Goal: Task Accomplishment & Management: Use online tool/utility

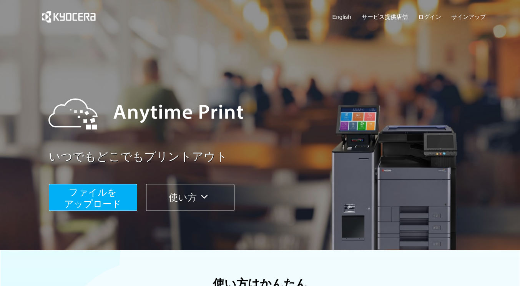
click at [90, 200] on span "ファイルを ​​アップロード" at bounding box center [92, 198] width 57 height 22
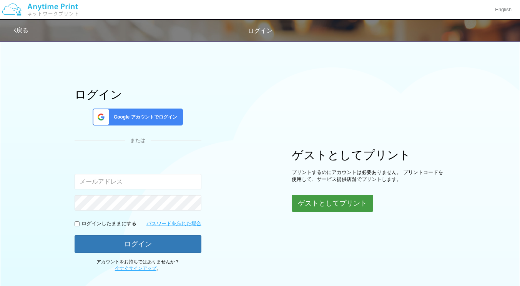
click at [329, 202] on button "ゲストとしてプリント" at bounding box center [333, 203] width 82 height 17
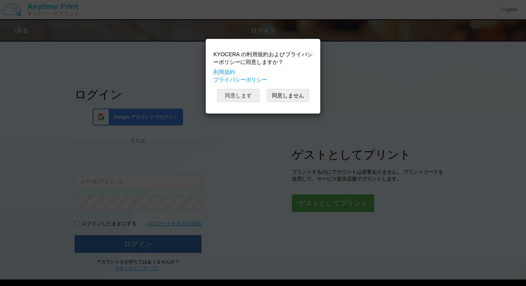
click at [232, 97] on button "同意します" at bounding box center [238, 95] width 42 height 13
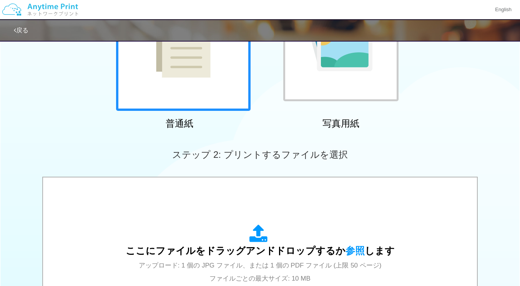
scroll to position [231, 0]
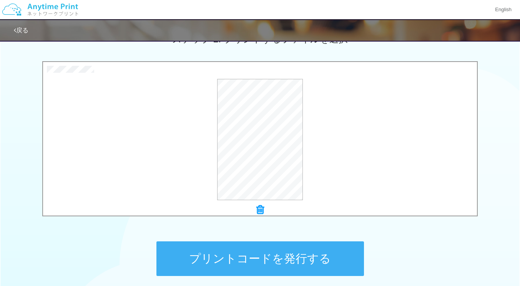
click at [257, 258] on button "プリントコードを発行する" at bounding box center [261, 258] width 208 height 35
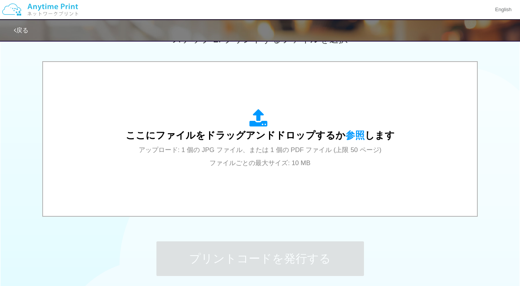
scroll to position [0, 0]
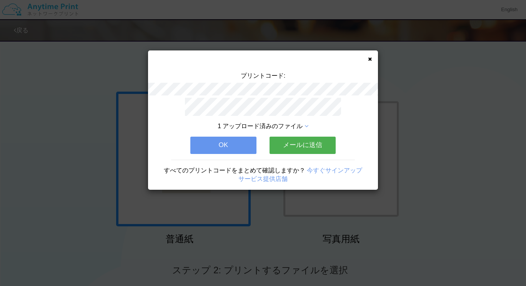
click at [316, 139] on button "メールに送信" at bounding box center [303, 145] width 66 height 17
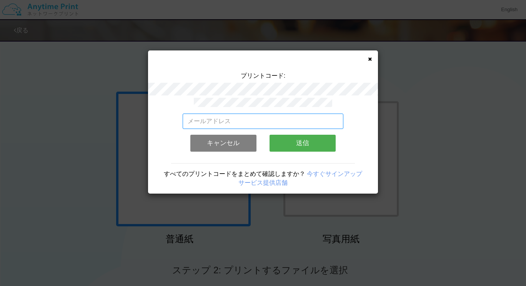
drag, startPoint x: 195, startPoint y: 116, endPoint x: 291, endPoint y: 121, distance: 96.3
click at [195, 116] on input "email" at bounding box center [263, 120] width 161 height 15
type input "[EMAIL_ADDRESS][DOMAIN_NAME]"
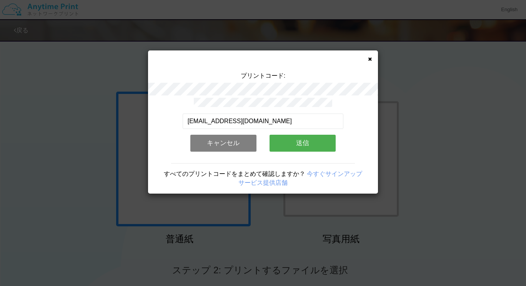
click at [319, 142] on button "送信" at bounding box center [303, 143] width 66 height 17
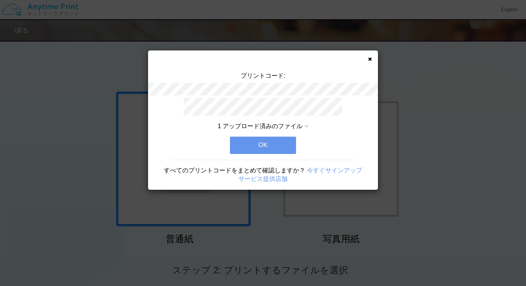
click at [268, 140] on button "OK" at bounding box center [263, 145] width 66 height 17
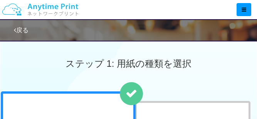
drag, startPoint x: 78, startPoint y: 105, endPoint x: 142, endPoint y: 68, distance: 73.9
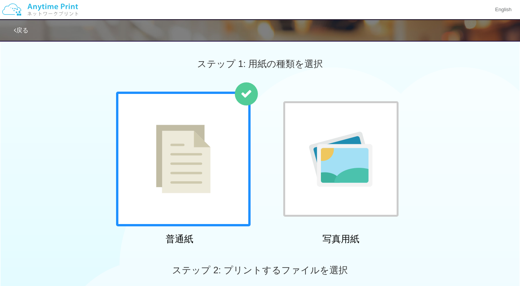
click at [182, 164] on img at bounding box center [183, 159] width 55 height 68
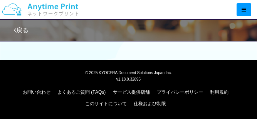
scroll to position [400, 0]
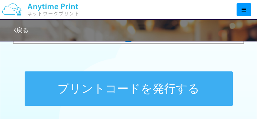
click at [148, 84] on button "プリントコードを発行する" at bounding box center [129, 89] width 208 height 35
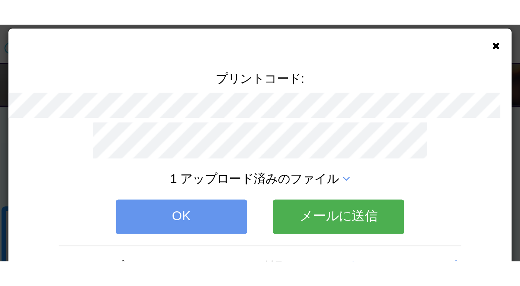
scroll to position [64, 0]
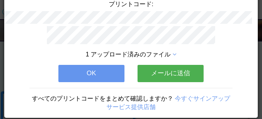
click at [168, 69] on button "メールに送信" at bounding box center [171, 73] width 66 height 17
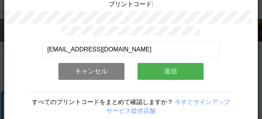
click at [168, 69] on button "送信" at bounding box center [171, 71] width 66 height 17
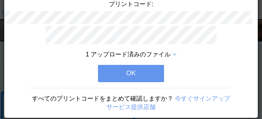
click at [127, 67] on button "OK" at bounding box center [131, 73] width 66 height 17
